Goal: Task Accomplishment & Management: Manage account settings

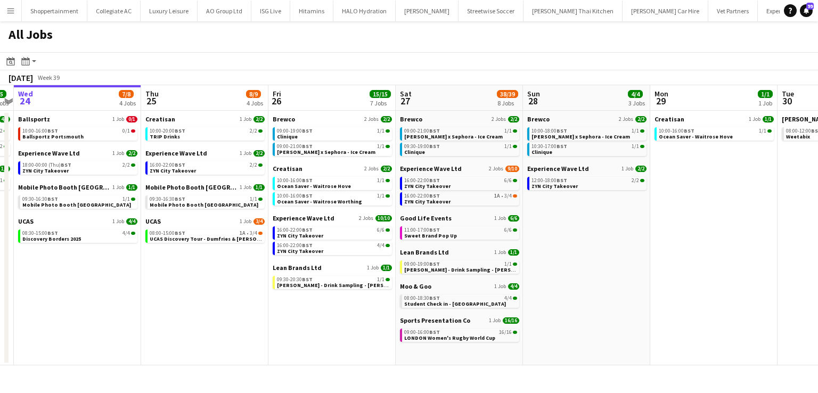
scroll to position [0, 248]
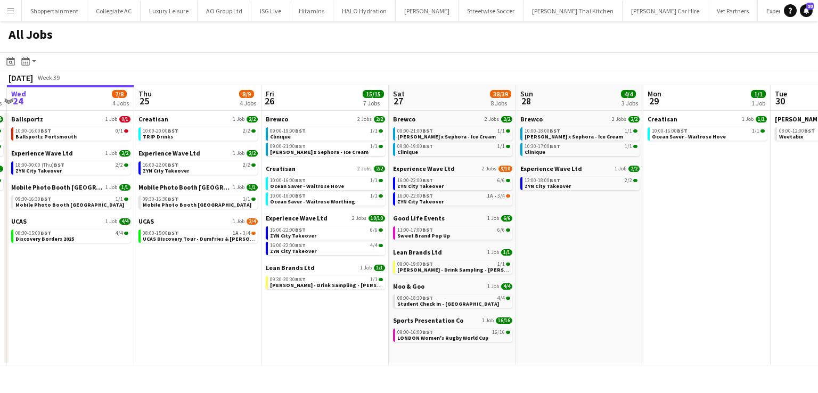
drag, startPoint x: 302, startPoint y: 258, endPoint x: 565, endPoint y: 334, distance: 273.6
click at [565, 334] on app-calendar-viewport "Mon 22 4/4 1 Job Tue 23 5/5 3 Jobs Wed 24 7/8 4 Jobs Thu 25 8/9 4 Jobs Fri 26 1…" at bounding box center [409, 225] width 818 height 280
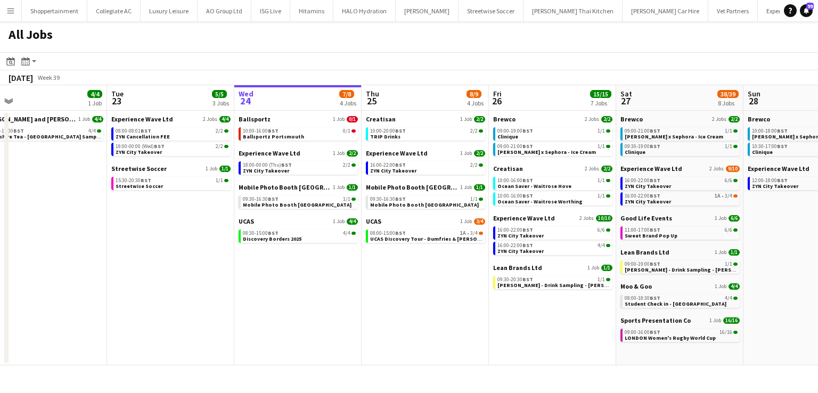
scroll to position [0, 322]
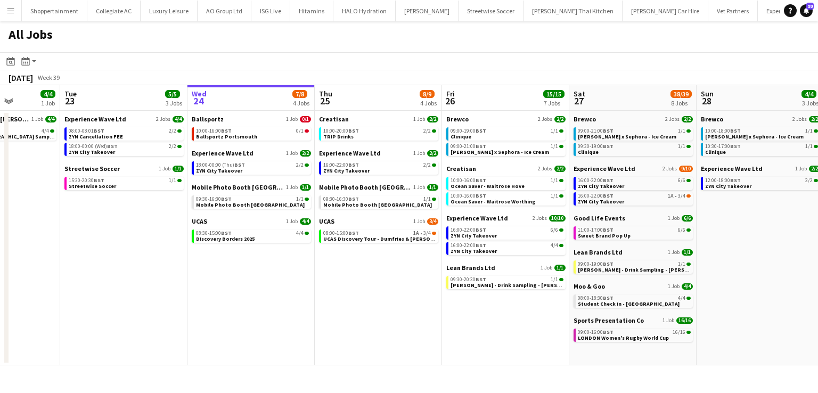
drag, startPoint x: 102, startPoint y: 331, endPoint x: 458, endPoint y: 390, distance: 360.5
click at [458, 390] on div "Menu Boards Boards Boards All jobs Status Workforce Workforce My Workforce Recr…" at bounding box center [409, 196] width 818 height 393
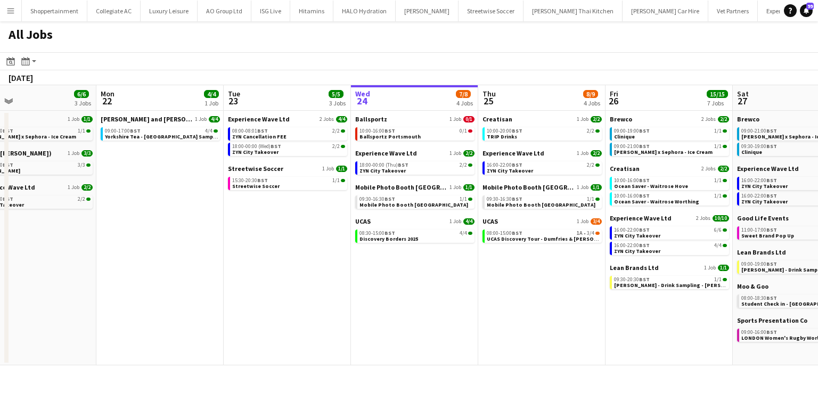
scroll to position [0, 327]
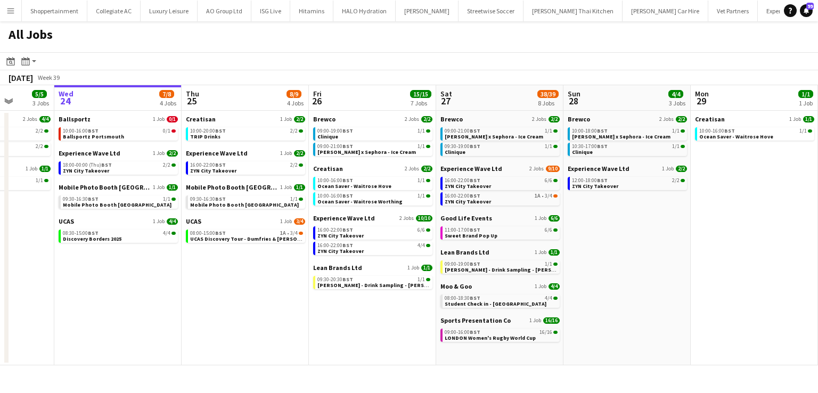
drag, startPoint x: 133, startPoint y: 290, endPoint x: 0, endPoint y: 224, distance: 148.5
click at [0, 224] on app-calendar-viewport "Sun 21 6/6 3 Jobs Mon 22 4/4 1 Job Tue 23 5/5 3 Jobs Wed 24 7/8 4 Jobs Thu 25 8…" at bounding box center [409, 225] width 818 height 280
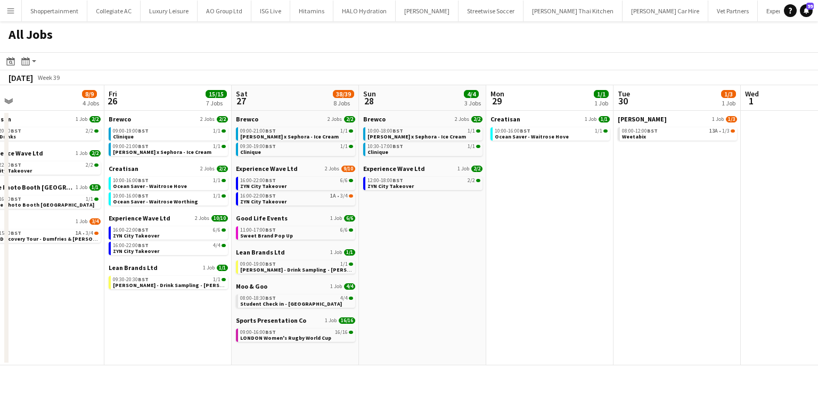
drag, startPoint x: 261, startPoint y: 301, endPoint x: 57, endPoint y: 273, distance: 206.4
click at [57, 273] on app-calendar-viewport "Tue 23 5/5 3 Jobs Wed 24 7/8 4 Jobs Thu 25 8/9 4 Jobs Fri 26 15/15 7 Jobs Sat 2…" at bounding box center [409, 225] width 818 height 280
click at [630, 131] on span "08:00-12:00 BST" at bounding box center [640, 130] width 36 height 5
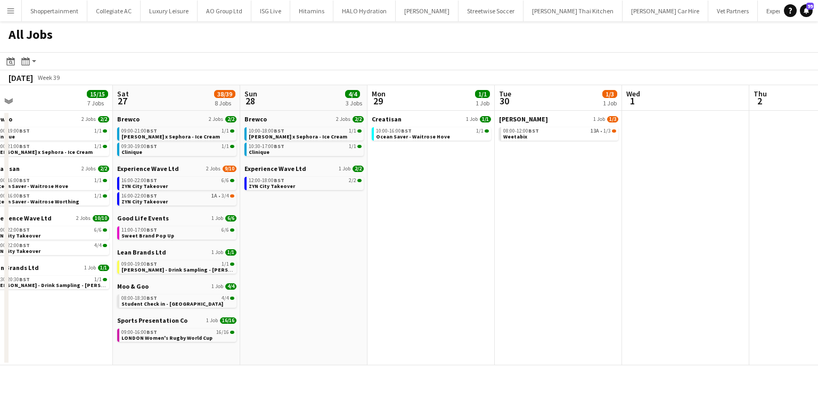
drag, startPoint x: 119, startPoint y: 318, endPoint x: 0, endPoint y: 289, distance: 122.3
click at [0, 289] on app-calendar-viewport "Tue 23 5/5 3 Jobs Wed 24 7/8 4 Jobs Thu 25 8/9 4 Jobs Fri 26 15/15 7 Jobs Sat 2…" at bounding box center [409, 225] width 818 height 280
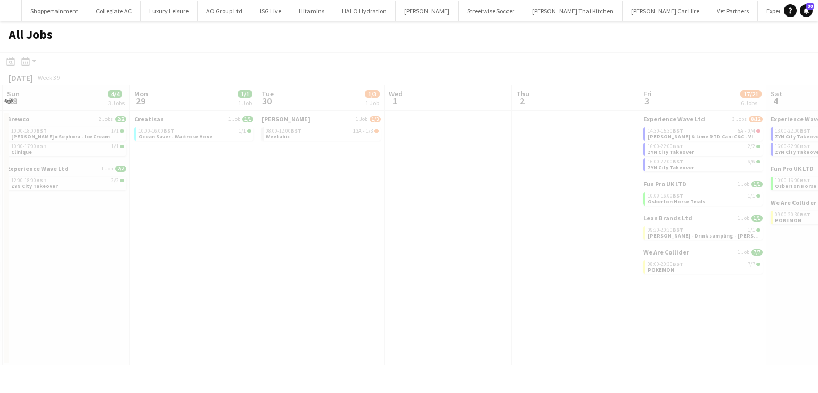
drag, startPoint x: 542, startPoint y: 276, endPoint x: 304, endPoint y: 261, distance: 237.9
click at [100, 240] on app-all-jobs "All Jobs Date picker [DATE] [DATE] [DATE] M [DATE] T [DATE] W [DATE] T [DATE] F…" at bounding box center [409, 193] width 818 height 344
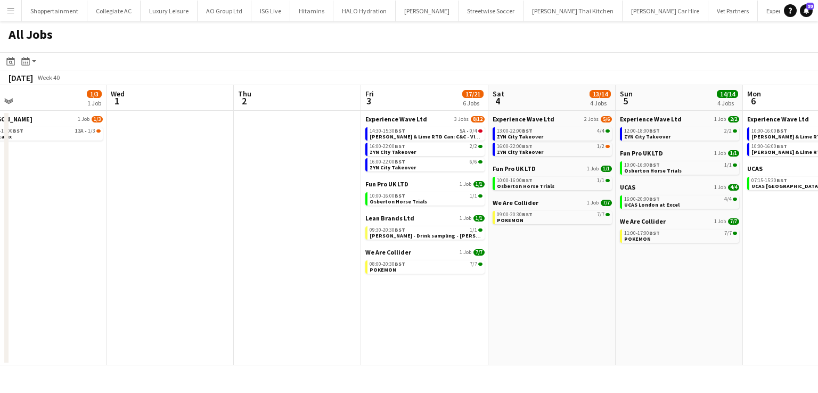
drag, startPoint x: 485, startPoint y: 256, endPoint x: 208, endPoint y: 265, distance: 277.5
click at [208, 265] on app-calendar-viewport "Sat 27 38/39 8 Jobs Sun 28 4/4 3 Jobs Mon 29 1/1 1 Job Tue 30 1/3 1 Job Wed 1 T…" at bounding box center [409, 225] width 818 height 280
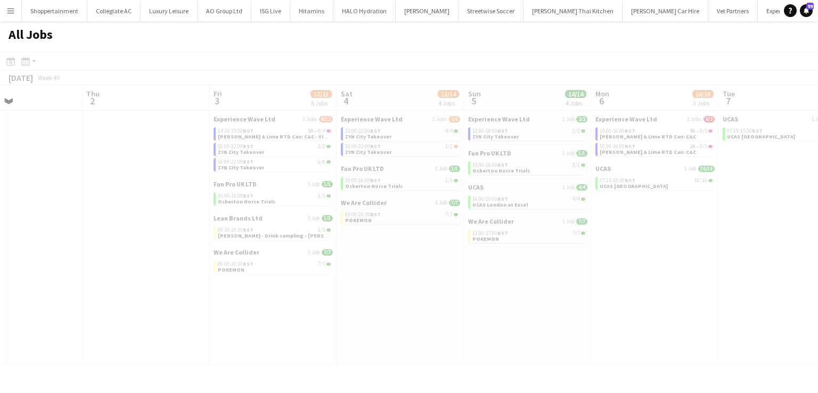
drag, startPoint x: 595, startPoint y: 318, endPoint x: 370, endPoint y: 324, distance: 225.3
click at [370, 324] on app-calendar-viewport "Mon 29 1/1 1 Job Tue 30 1/3 1 Job Wed 1 Thu 2 Fri 3 17/21 6 Jobs Sat 4 13/14 4 …" at bounding box center [409, 225] width 818 height 280
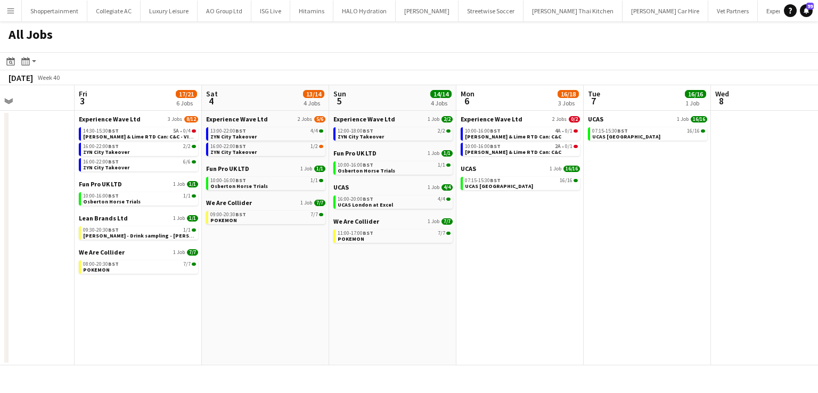
scroll to position [0, 448]
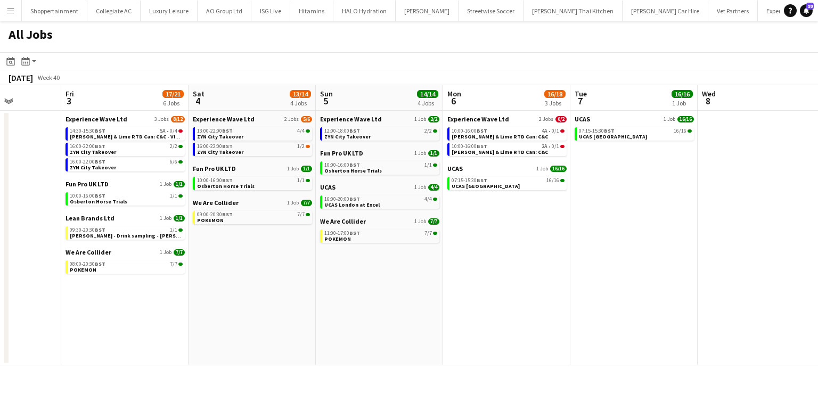
drag, startPoint x: 484, startPoint y: 304, endPoint x: 426, endPoint y: 305, distance: 58.0
click at [426, 305] on app-calendar-viewport "Mon 29 1/1 1 Job Tue 30 1/3 1 Job Wed 1 Thu 2 Fri 3 17/21 6 Jobs Sat 4 13/14 4 …" at bounding box center [409, 225] width 818 height 280
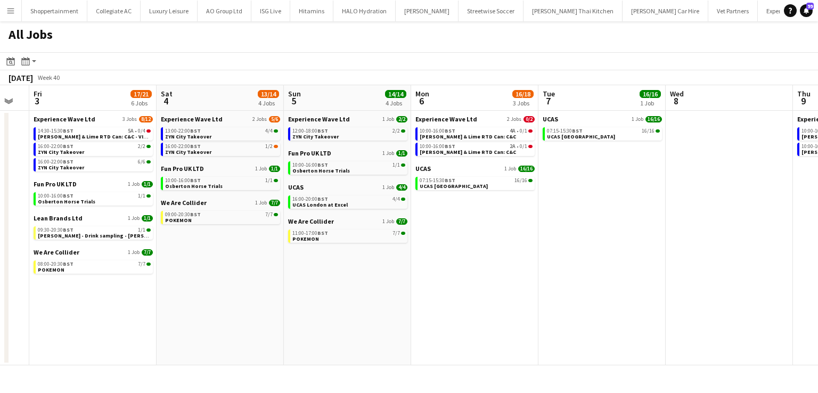
scroll to position [0, 486]
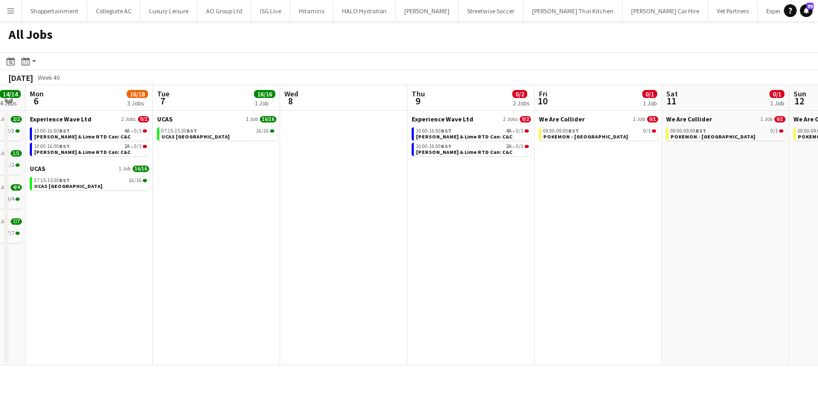
drag, startPoint x: 426, startPoint y: 305, endPoint x: 6, endPoint y: 298, distance: 419.5
click at [6, 298] on div "Thu 2 Fri 3 17/21 6 Jobs Sat 4 13/14 4 Jobs Sun 5 14/14 4 Jobs Mon 6 16/18 3 Jo…" at bounding box center [409, 225] width 818 height 280
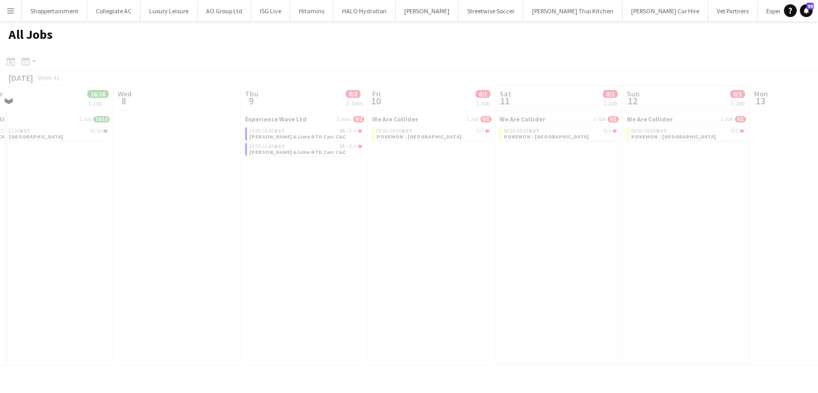
drag, startPoint x: 377, startPoint y: 290, endPoint x: 126, endPoint y: 275, distance: 251.2
click at [126, 275] on app-all-jobs "All Jobs Date picker [DATE] [DATE] [DATE] M [DATE] T [DATE] W [DATE] T [DATE] F…" at bounding box center [409, 193] width 818 height 344
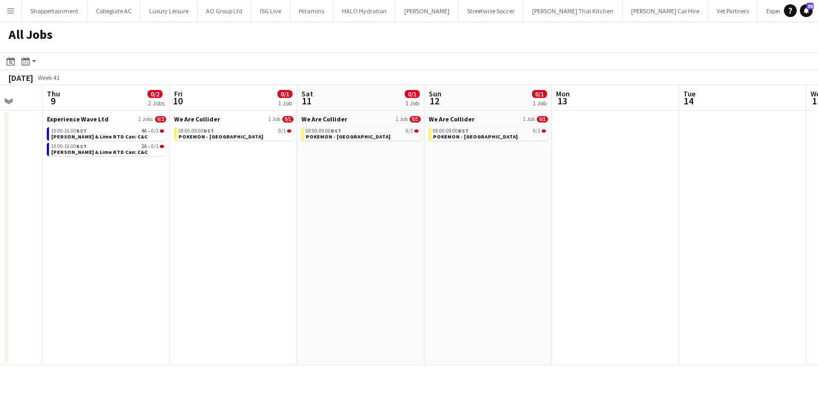
drag, startPoint x: 187, startPoint y: 254, endPoint x: 172, endPoint y: 253, distance: 14.9
click at [172, 253] on app-calendar-viewport "Sun 5 14/14 4 Jobs Mon 6 16/18 3 Jobs Tue 7 16/16 1 Job Wed 8 Thu 9 0/2 2 Jobs …" at bounding box center [409, 225] width 818 height 280
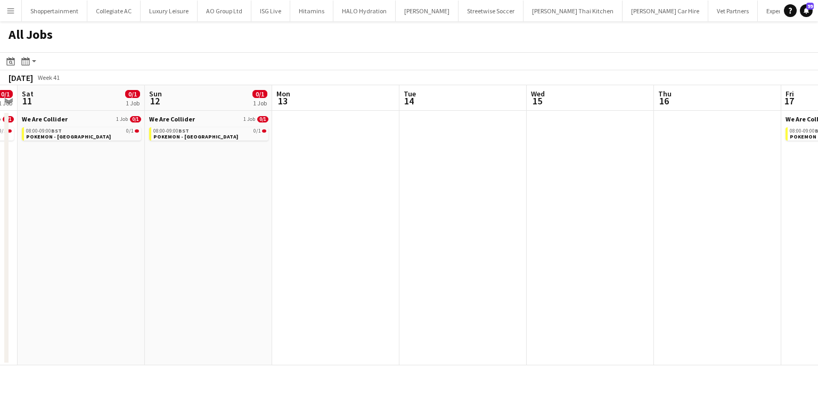
drag, startPoint x: 332, startPoint y: 258, endPoint x: 120, endPoint y: 233, distance: 213.3
click at [120, 233] on app-calendar-viewport "Tue 7 16/16 1 Job Wed 8 Thu 9 0/2 2 Jobs Fri 10 0/1 1 Job Sat 11 0/1 1 Job Sun …" at bounding box center [409, 225] width 818 height 280
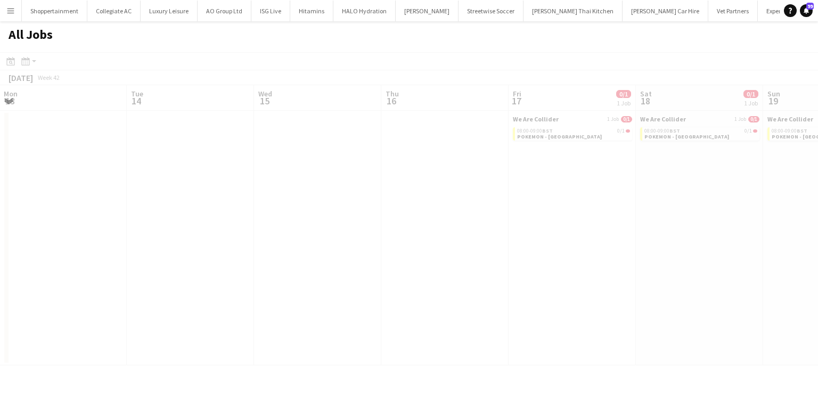
drag, startPoint x: 279, startPoint y: 228, endPoint x: 116, endPoint y: 203, distance: 165.4
click at [116, 203] on app-all-jobs "All Jobs Date picker [DATE] [DATE] [DATE] M [DATE] T [DATE] W [DATE] T [DATE] F…" at bounding box center [409, 193] width 818 height 344
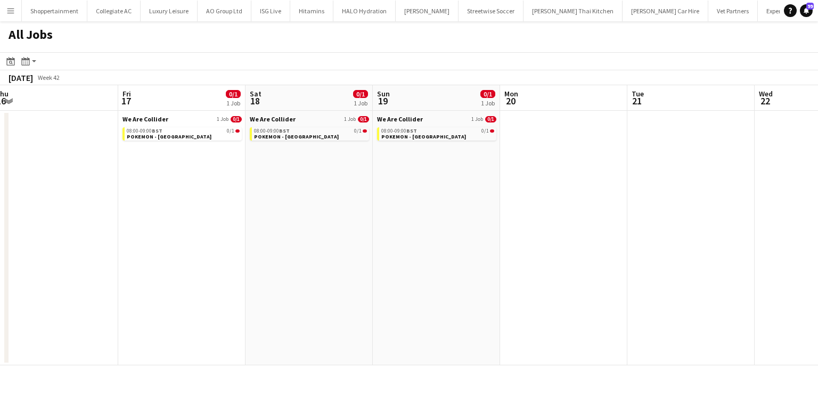
drag, startPoint x: 366, startPoint y: 188, endPoint x: 139, endPoint y: 143, distance: 231.7
click at [139, 143] on app-calendar-viewport "Mon 13 Tue 14 Wed 15 Thu 16 Fri 17 0/1 1 Job Sat 18 0/1 1 Job Sun 19 0/1 1 Job …" at bounding box center [409, 225] width 818 height 280
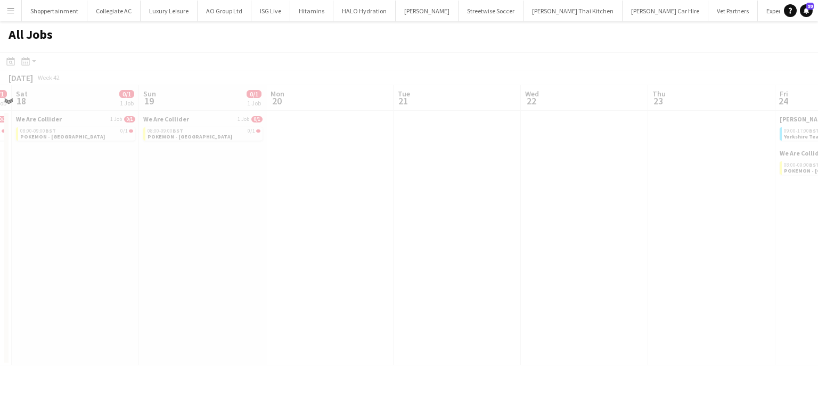
drag, startPoint x: 350, startPoint y: 199, endPoint x: 138, endPoint y: 178, distance: 212.9
click at [138, 178] on app-calendar-viewport "Wed 15 Thu 16 Fri 17 0/1 1 Job Sat 18 0/1 1 Job Sun 19 0/1 1 Job Mon 20 Tue 21 …" at bounding box center [409, 225] width 818 height 280
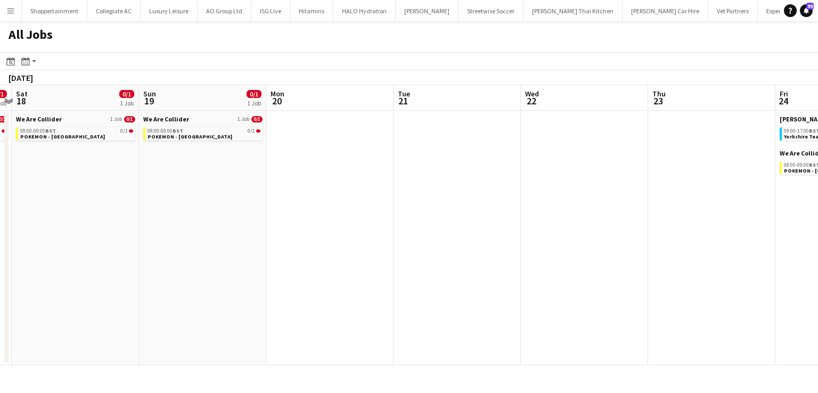
scroll to position [0, 273]
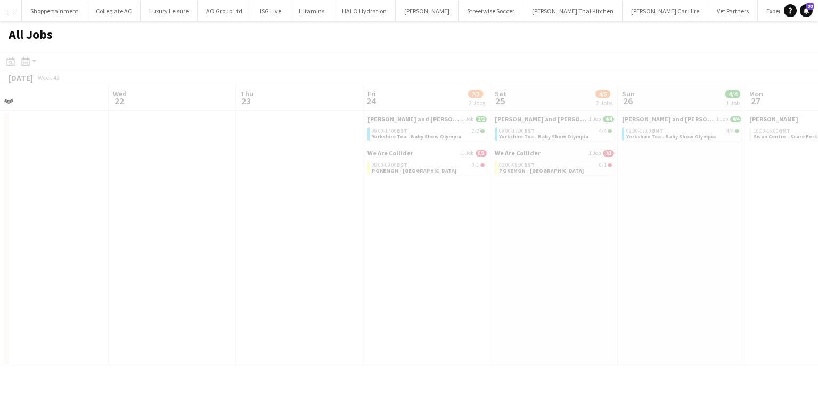
click at [111, 186] on app-all-jobs "All Jobs Date picker [DATE] [DATE] [DATE] M [DATE] T [DATE] W [DATE] T [DATE] F…" at bounding box center [409, 193] width 818 height 344
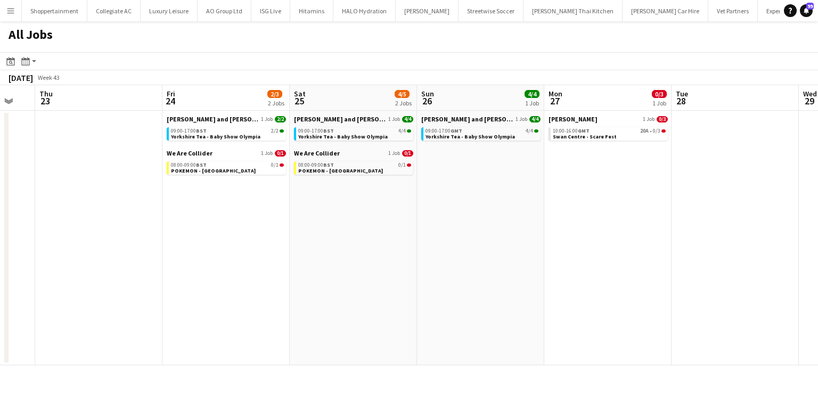
scroll to position [0, 475]
drag, startPoint x: 390, startPoint y: 218, endPoint x: 188, endPoint y: 208, distance: 201.5
click at [188, 208] on app-calendar-viewport "Sun 19 0/1 1 Job Mon 20 Tue 21 Wed 22 Thu 23 Fri 24 2/3 2 Jobs Sat 25 4/5 2 Job…" at bounding box center [409, 225] width 818 height 280
click at [216, 134] on span "Yorkshire Tea - Baby Show Olympia" at bounding box center [214, 136] width 89 height 7
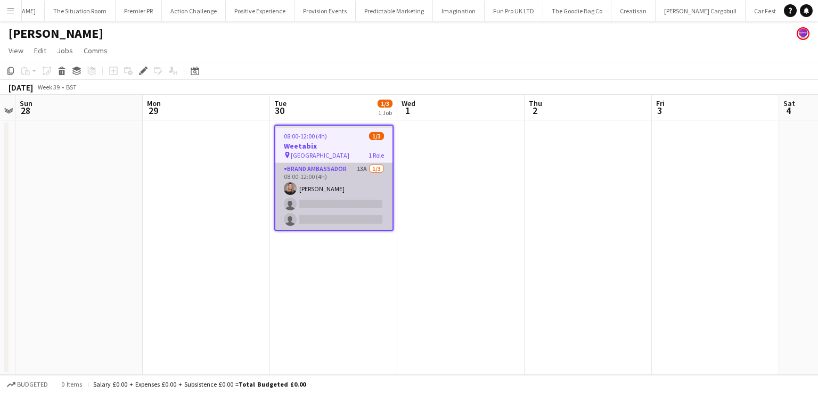
scroll to position [0, 7121]
click at [369, 186] on app-card-role "Brand Ambassador 13A 1/3 08:00-12:00 (4h) Ashleigh-Sue Moore single-neutral-act…" at bounding box center [333, 196] width 117 height 67
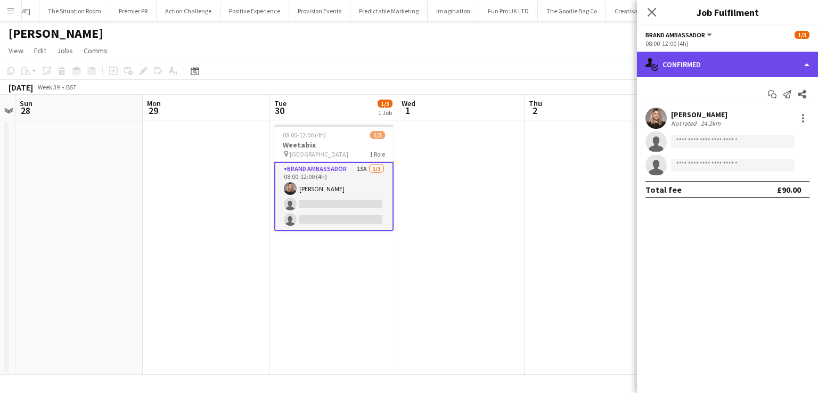
click at [809, 54] on div "single-neutral-actions-check-2 Confirmed" at bounding box center [727, 65] width 181 height 26
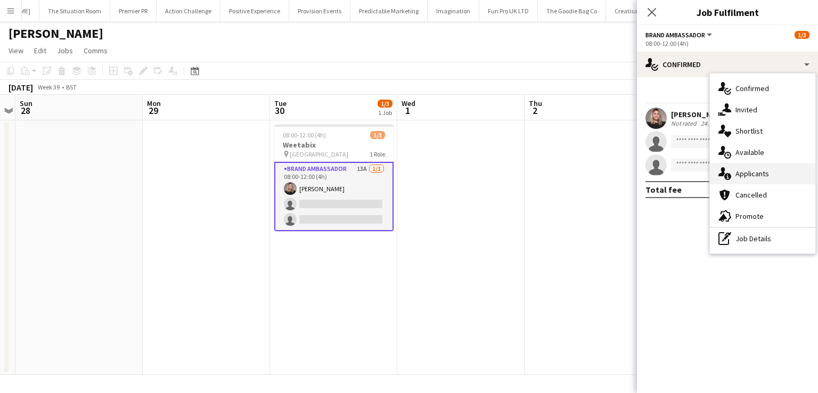
click at [741, 169] on span "Applicants" at bounding box center [752, 174] width 34 height 10
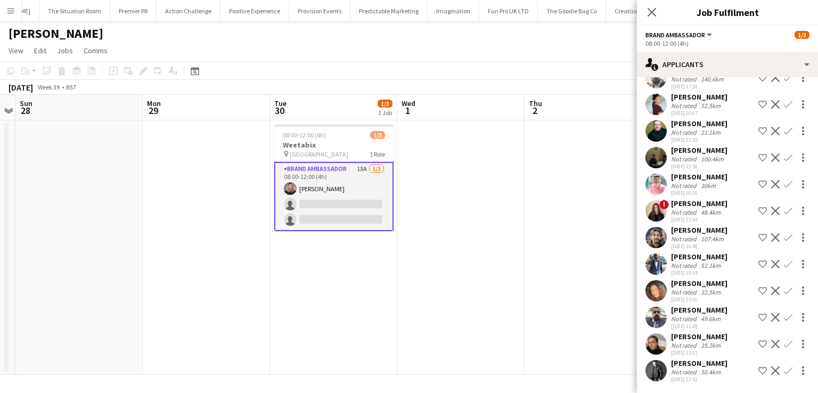
scroll to position [0, 0]
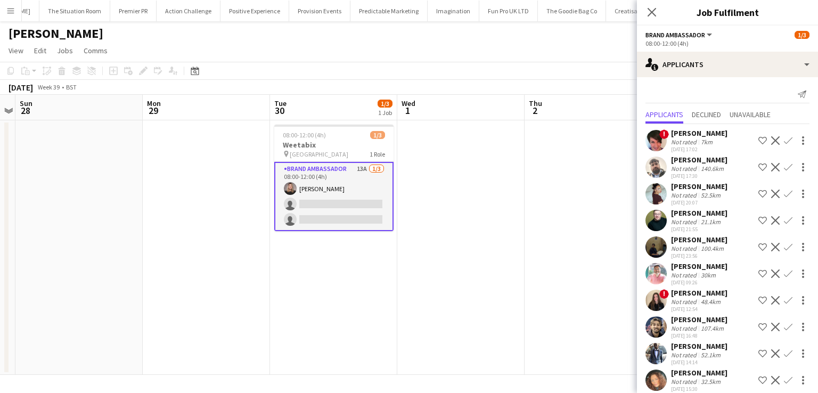
click at [703, 136] on div "Luana Contarino" at bounding box center [699, 133] width 56 height 10
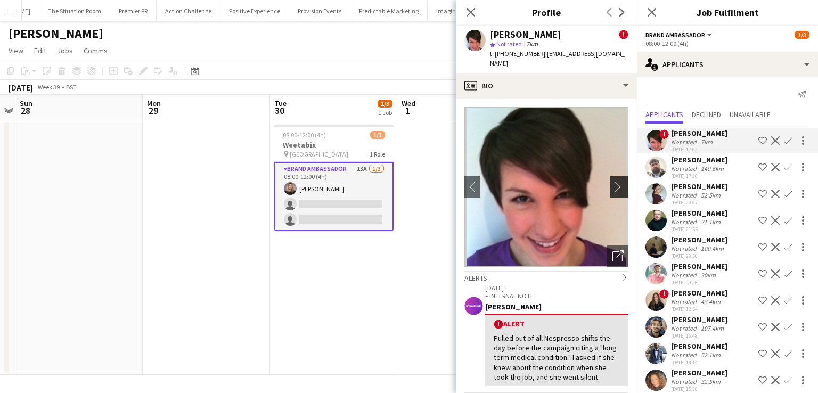
click at [616, 181] on app-icon "chevron-right" at bounding box center [620, 186] width 17 height 11
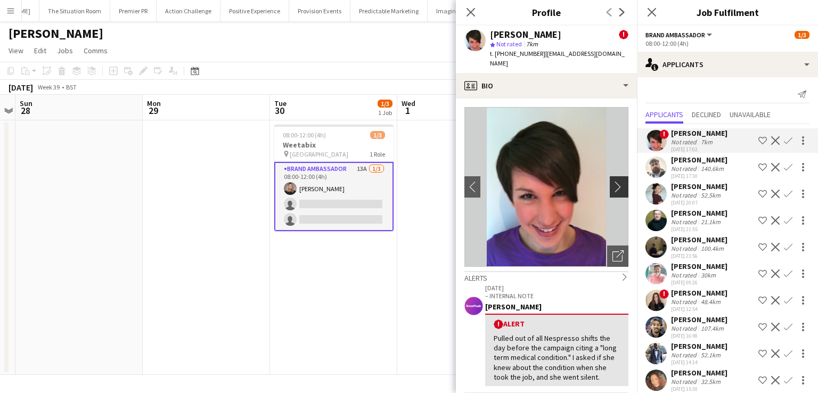
click at [616, 181] on app-icon "chevron-right" at bounding box center [620, 186] width 17 height 11
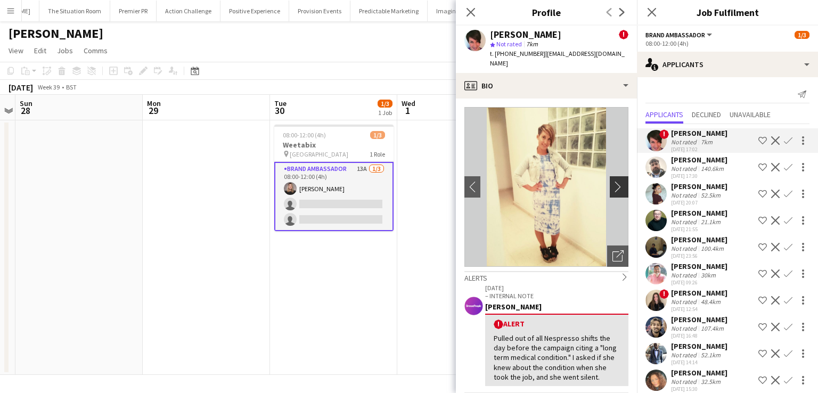
click at [616, 181] on app-icon "chevron-right" at bounding box center [620, 186] width 17 height 11
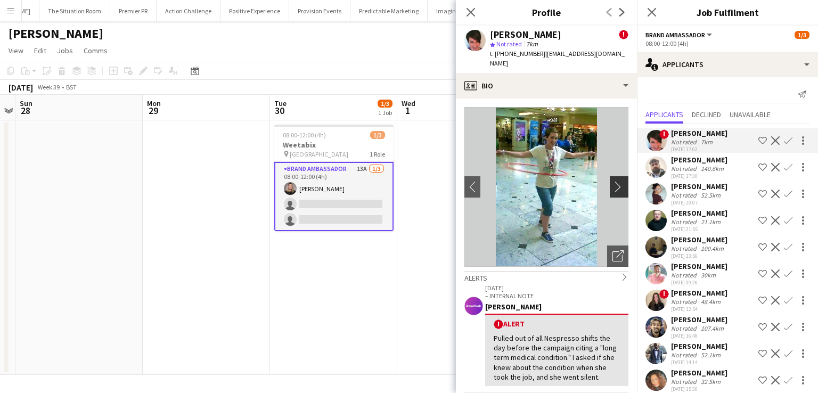
click at [616, 181] on app-icon "chevron-right" at bounding box center [620, 186] width 17 height 11
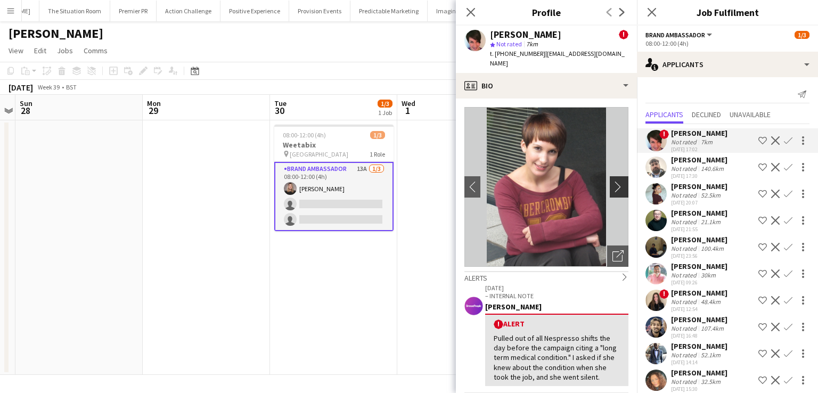
click at [616, 181] on app-icon "chevron-right" at bounding box center [620, 186] width 17 height 11
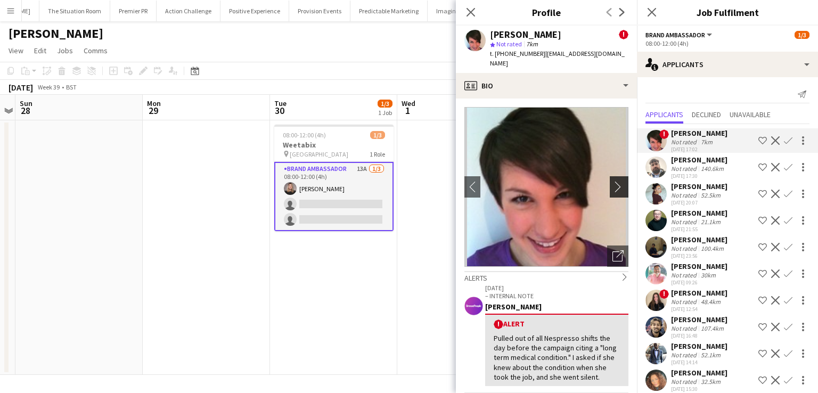
click at [616, 181] on app-icon "chevron-right" at bounding box center [620, 186] width 17 height 11
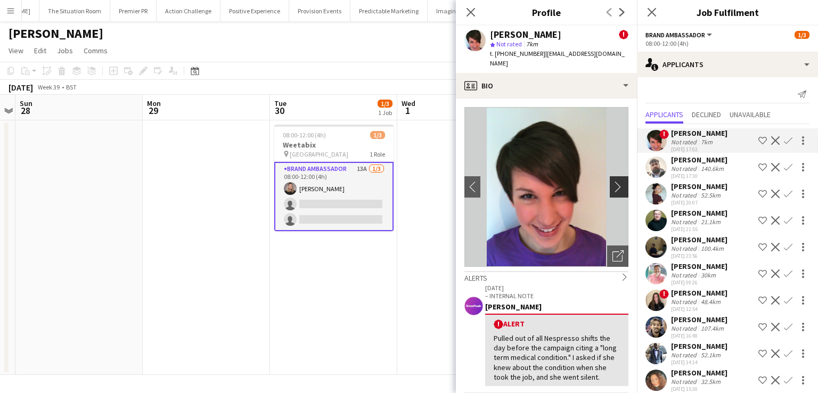
click at [616, 181] on app-icon "chevron-right" at bounding box center [620, 186] width 17 height 11
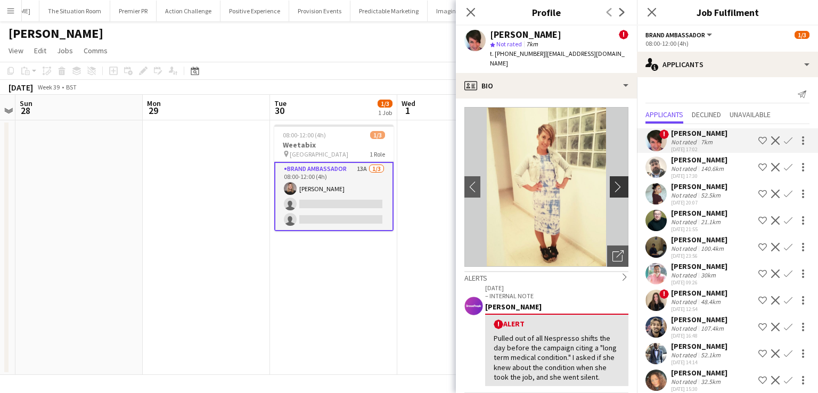
click at [616, 181] on app-icon "chevron-right" at bounding box center [620, 186] width 17 height 11
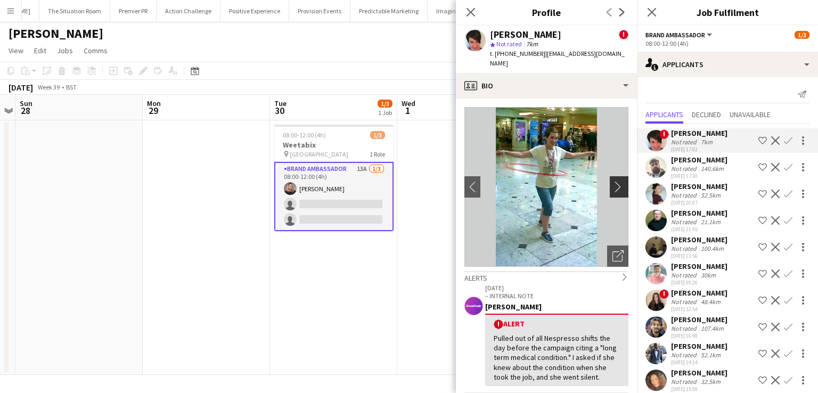
click at [616, 181] on app-icon "chevron-right" at bounding box center [620, 186] width 17 height 11
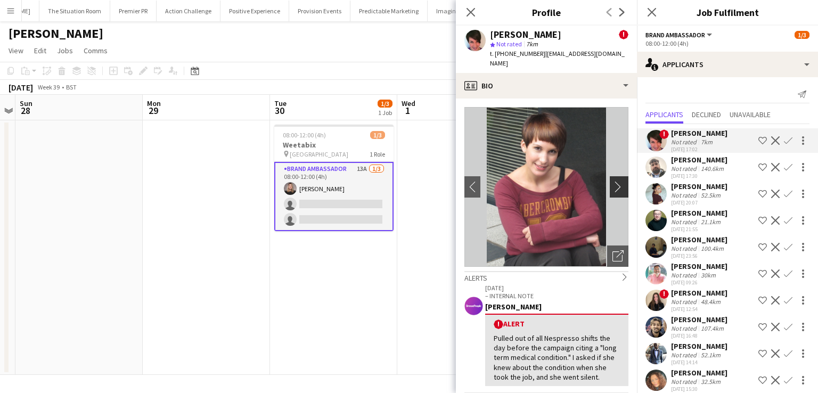
click at [616, 181] on app-icon "chevron-right" at bounding box center [620, 186] width 17 height 11
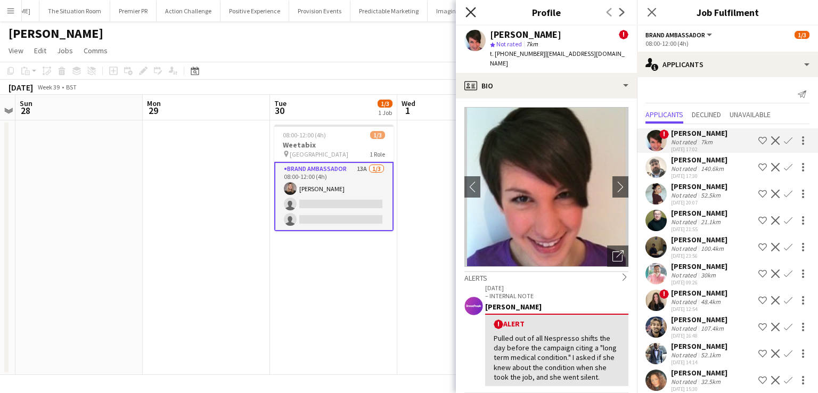
click at [468, 13] on icon "Close pop-in" at bounding box center [470, 12] width 10 height 10
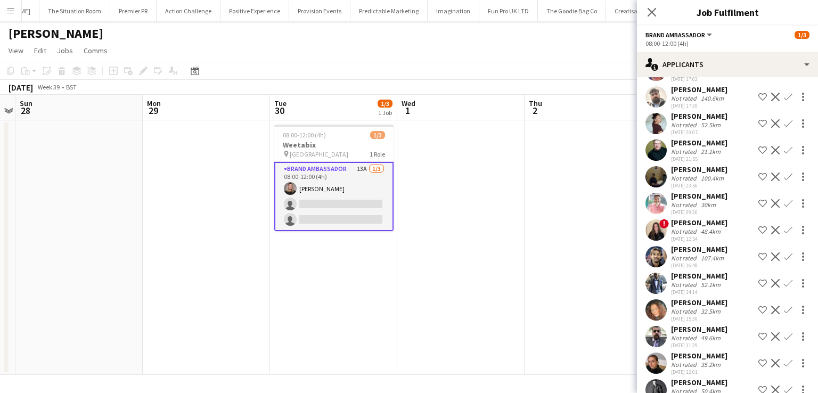
scroll to position [89, 0]
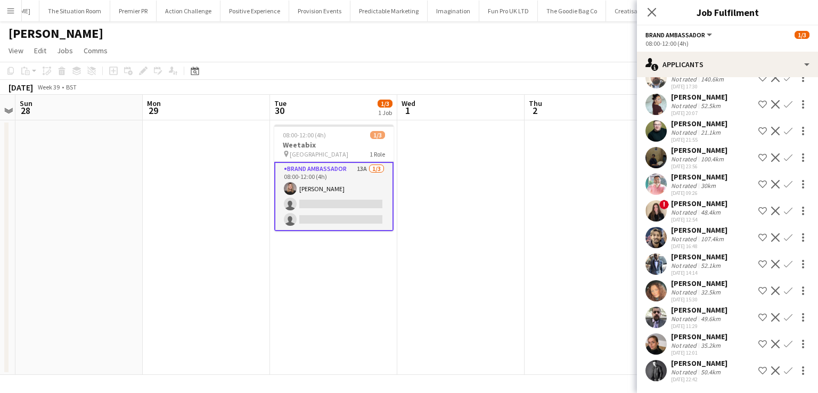
click at [677, 201] on div "Ione Smith" at bounding box center [699, 204] width 56 height 10
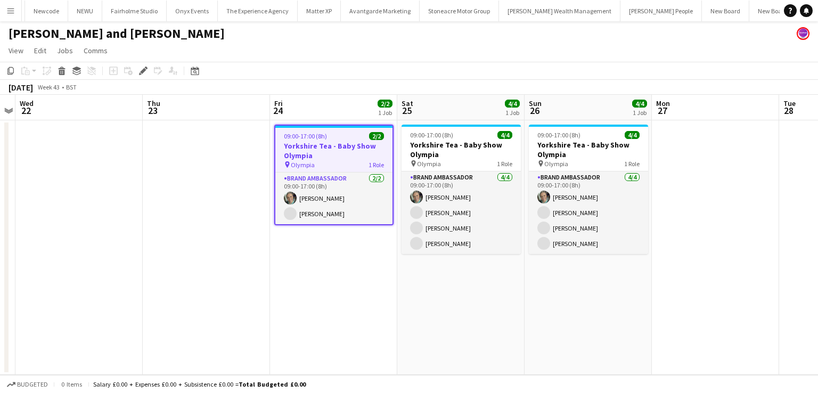
scroll to position [0, 5882]
